Goal: Contribute content: Add original content to the website for others to see

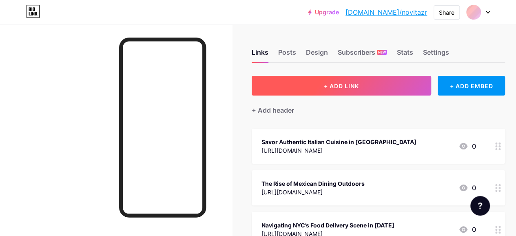
click at [345, 84] on span "+ ADD LINK" at bounding box center [341, 85] width 35 height 7
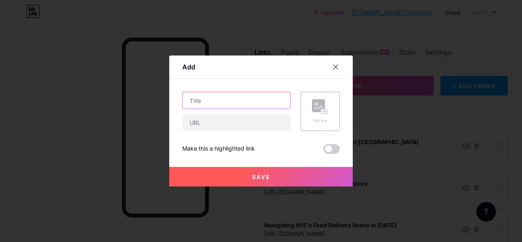
click at [234, 100] on input "text" at bounding box center [237, 100] width 108 height 16
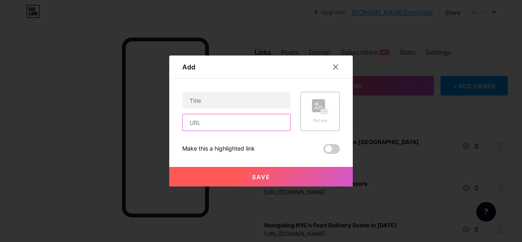
click at [241, 127] on input "text" at bounding box center [237, 122] width 108 height 16
paste input "[URL][DOMAIN_NAME]"
type input "[URL][DOMAIN_NAME]"
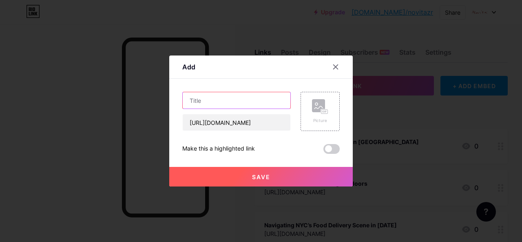
click at [233, 100] on input "text" at bounding box center [237, 100] width 108 height 16
paste input "best italian restaurants gramercy nyc"
drag, startPoint x: 201, startPoint y: 101, endPoint x: 155, endPoint y: 101, distance: 45.3
click at [155, 101] on div "Add Content YouTube Play YouTube video without leaving your page. ADD Vimeo Pla…" at bounding box center [261, 121] width 522 height 242
click at [190, 102] on input "best italian restaurants gramercy nyc" at bounding box center [237, 100] width 108 height 16
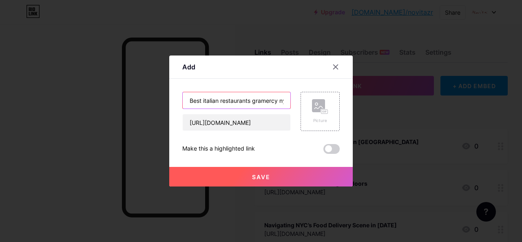
type input "Best italian restaurants gramercy nyc"
click at [304, 177] on button "Save" at bounding box center [260, 177] width 183 height 20
click at [327, 146] on span at bounding box center [331, 149] width 16 height 10
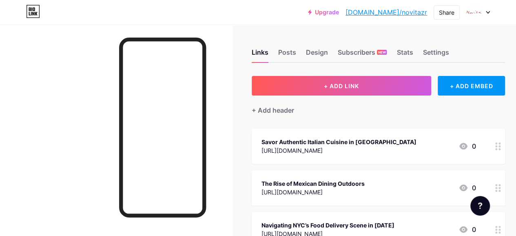
click at [502, 150] on div at bounding box center [498, 145] width 14 height 35
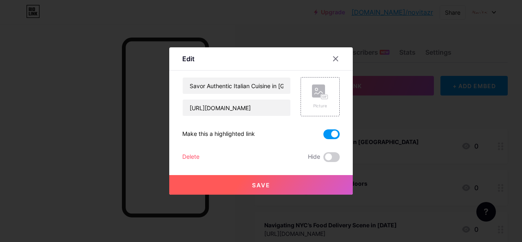
click at [368, 166] on div at bounding box center [261, 121] width 522 height 242
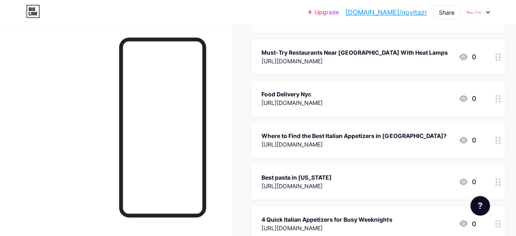
scroll to position [689, 0]
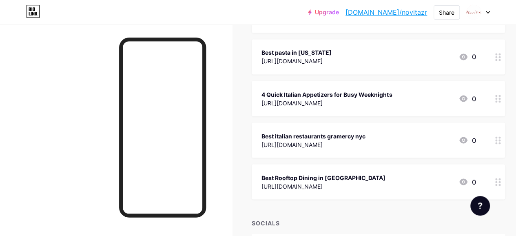
click at [501, 136] on icon at bounding box center [498, 140] width 6 height 8
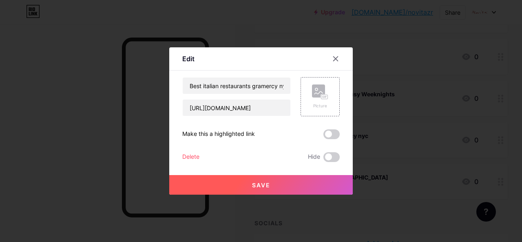
click at [329, 134] on span at bounding box center [331, 134] width 16 height 10
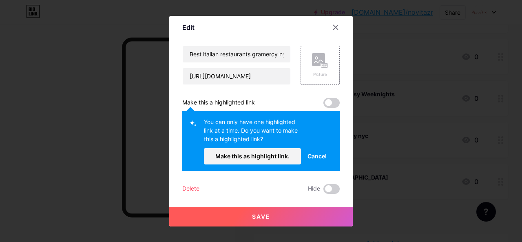
click at [328, 102] on span at bounding box center [331, 103] width 16 height 10
click at [278, 158] on span "Make this as highlight link." at bounding box center [252, 155] width 74 height 7
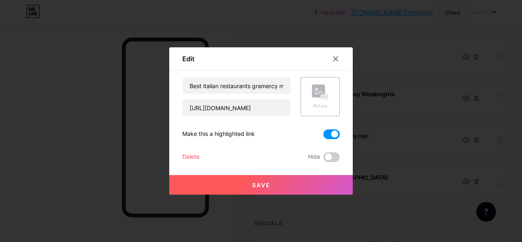
click at [282, 185] on button "Save" at bounding box center [260, 185] width 183 height 20
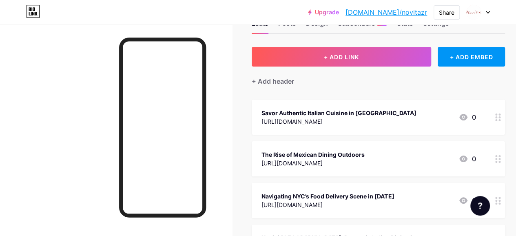
scroll to position [0, 0]
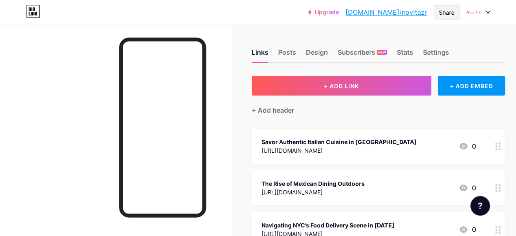
click at [444, 13] on div "Share" at bounding box center [446, 12] width 15 height 9
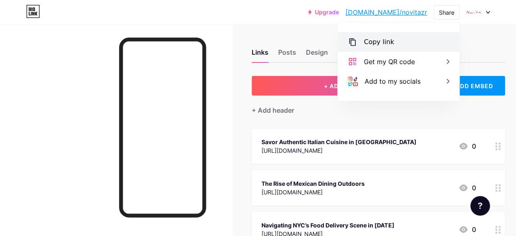
click at [390, 46] on div "Copy link" at bounding box center [379, 42] width 30 height 10
